Goal: Transaction & Acquisition: Purchase product/service

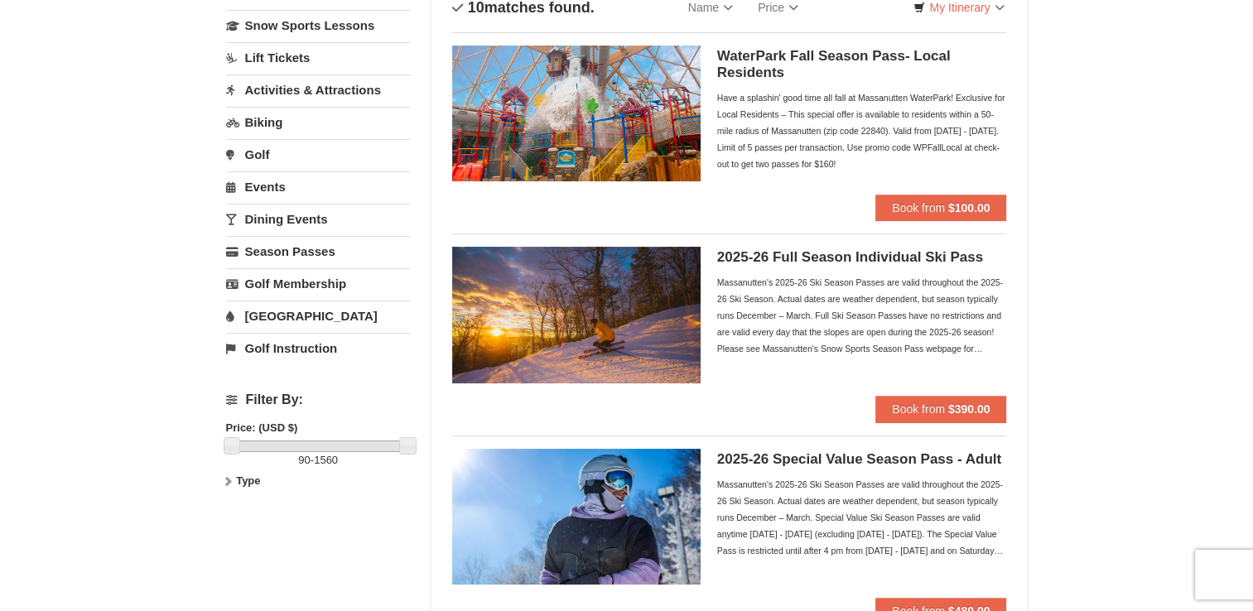
scroll to position [331, 0]
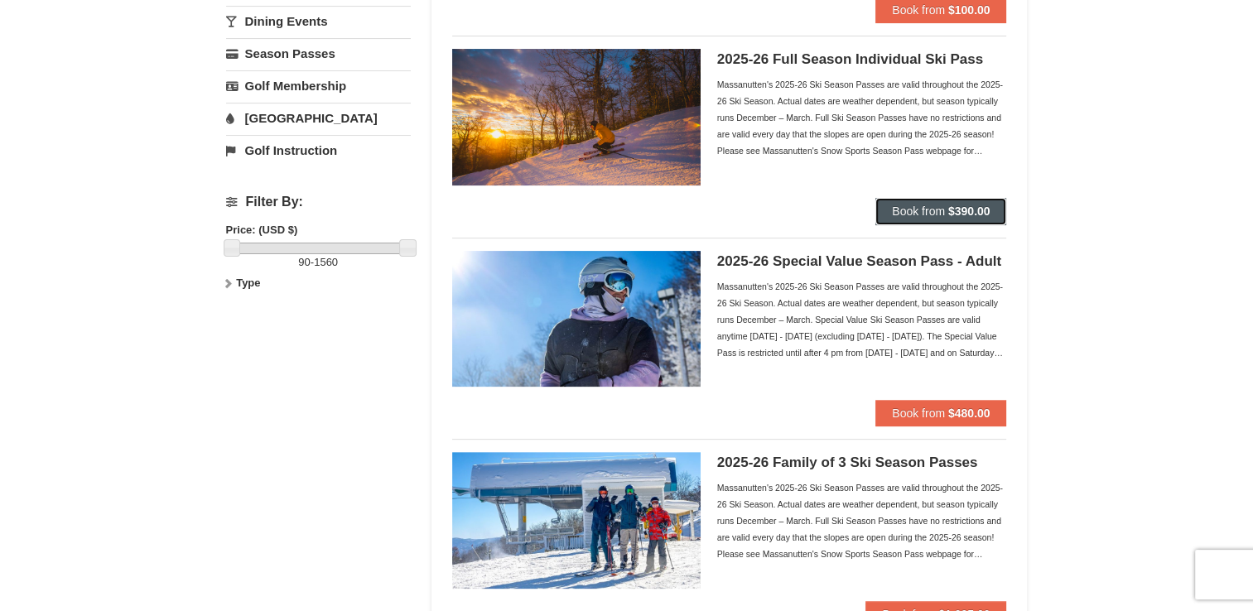
click at [926, 209] on span "Book from" at bounding box center [918, 211] width 53 height 13
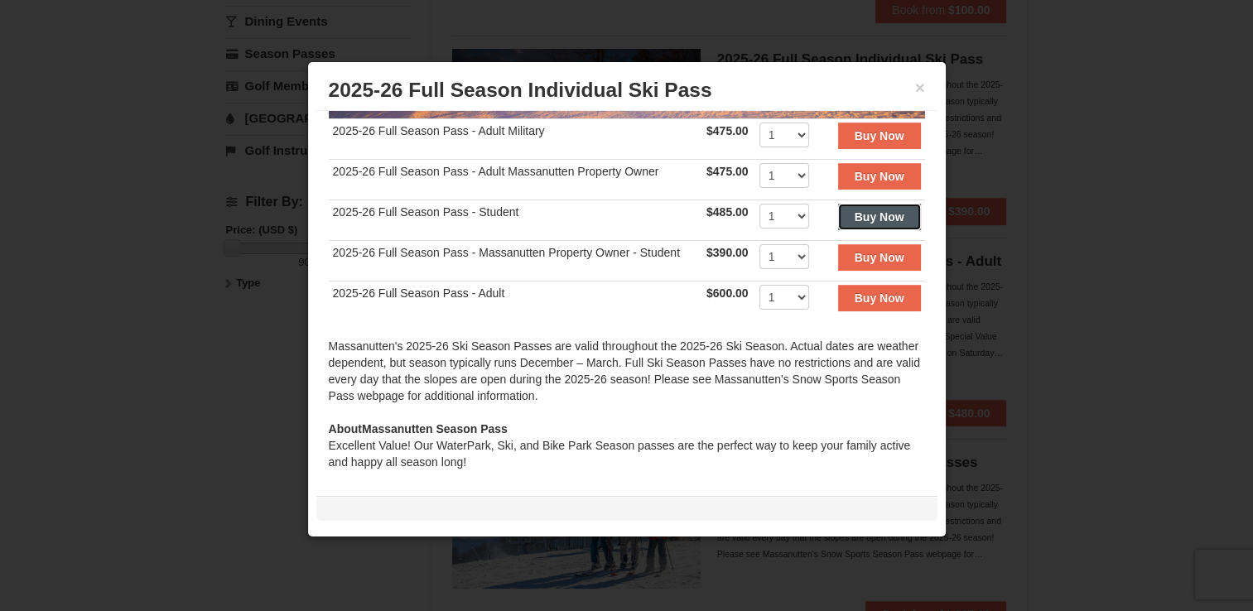
click at [882, 210] on strong "Buy Now" at bounding box center [880, 216] width 50 height 13
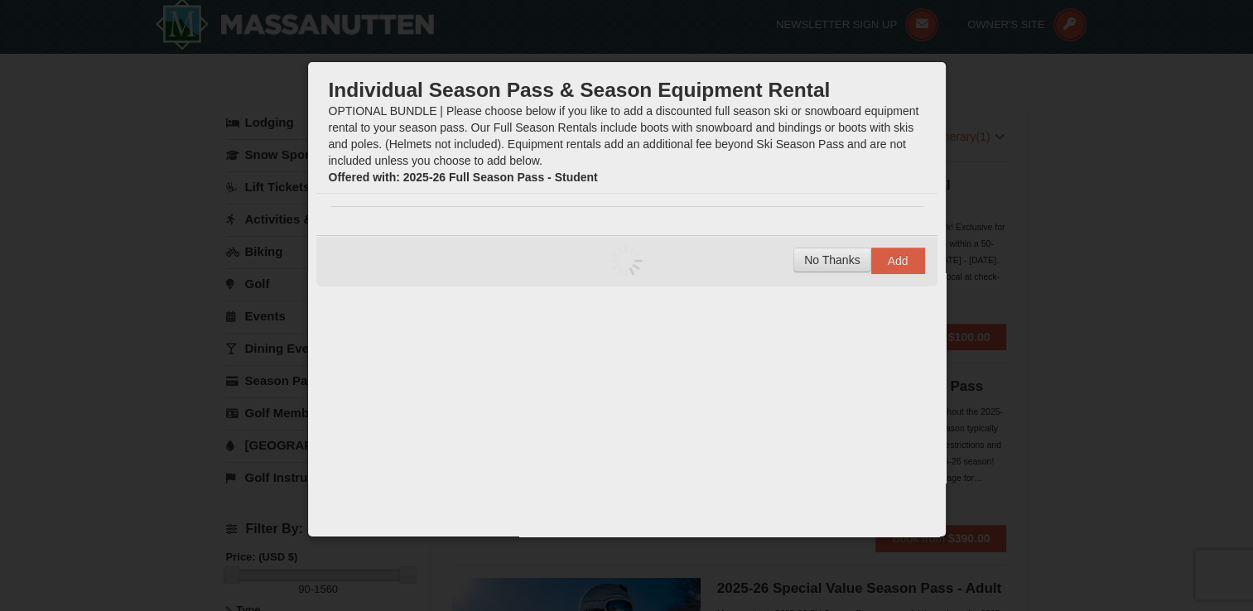
scroll to position [5, 0]
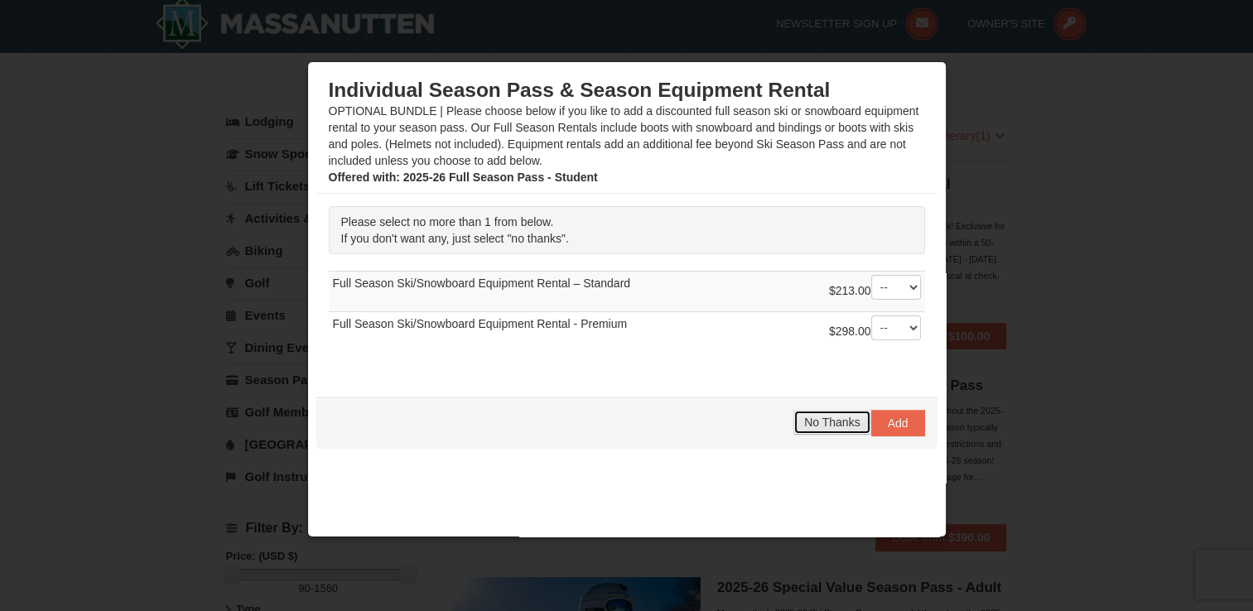
click at [842, 430] on button "No Thanks" at bounding box center [832, 422] width 77 height 25
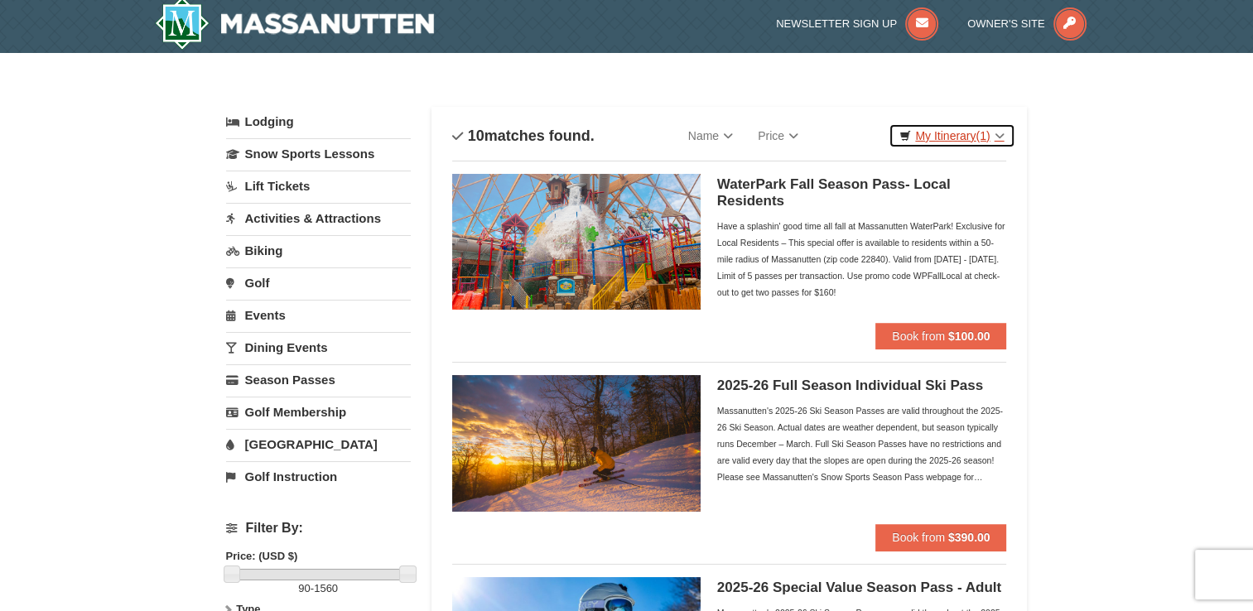
click at [975, 138] on link "My Itinerary (1)" at bounding box center [952, 135] width 126 height 25
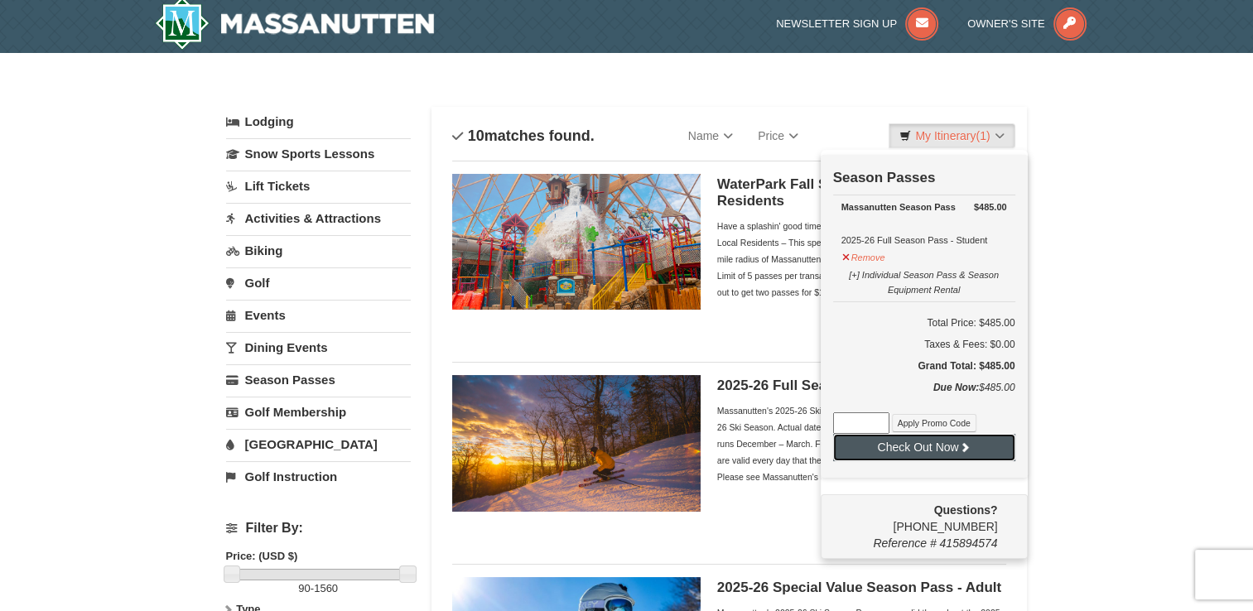
click at [938, 441] on button "Check Out Now" at bounding box center [924, 447] width 182 height 27
